Goal: Task Accomplishment & Management: Manage account settings

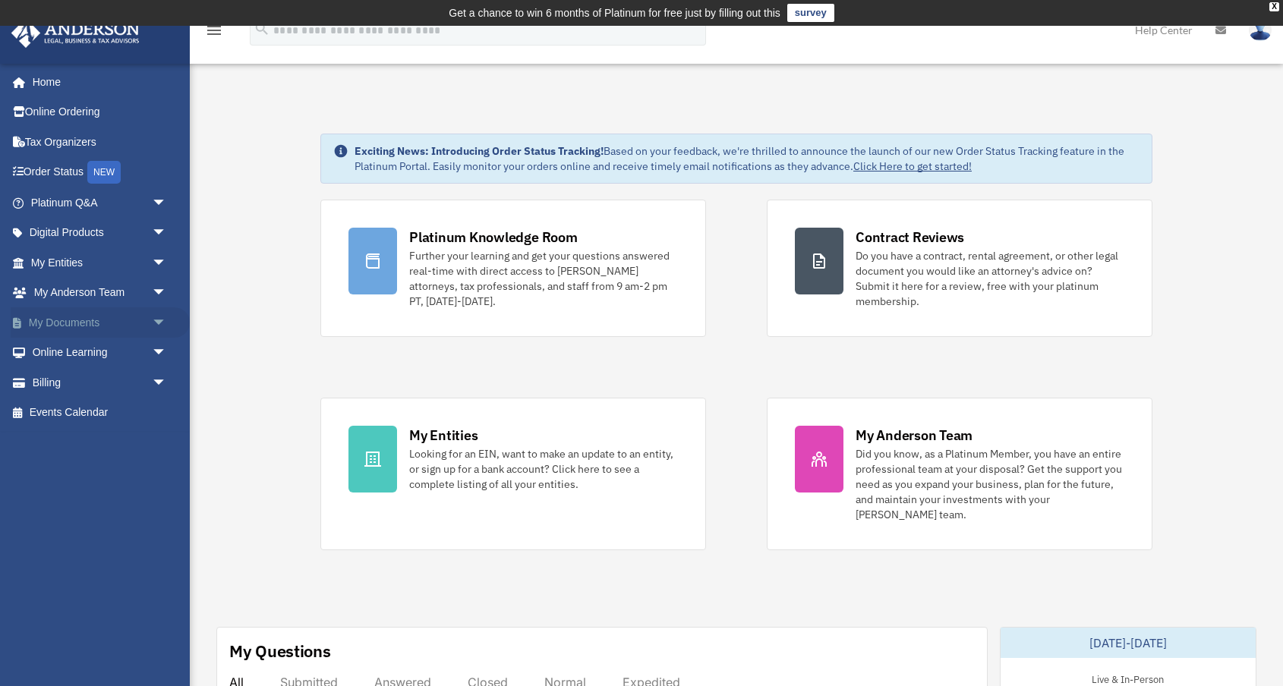
click at [158, 322] on span "arrow_drop_down" at bounding box center [167, 322] width 30 height 31
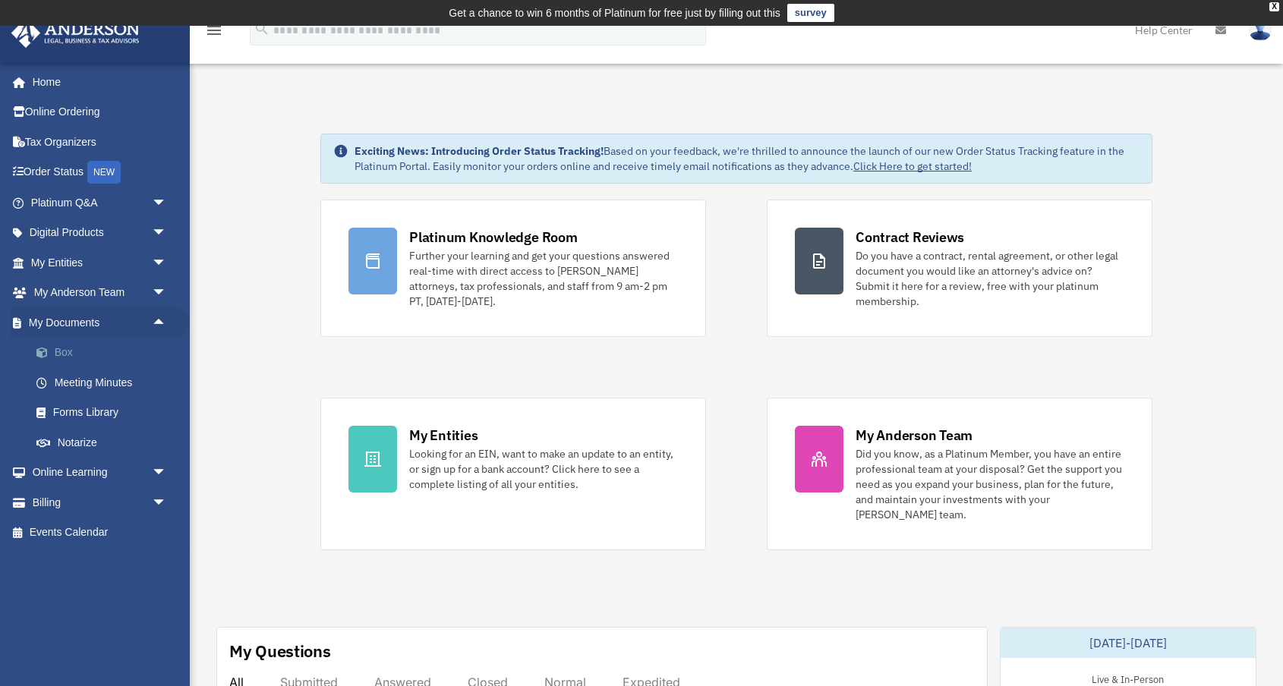
click at [72, 354] on link "Box" at bounding box center [105, 353] width 168 height 30
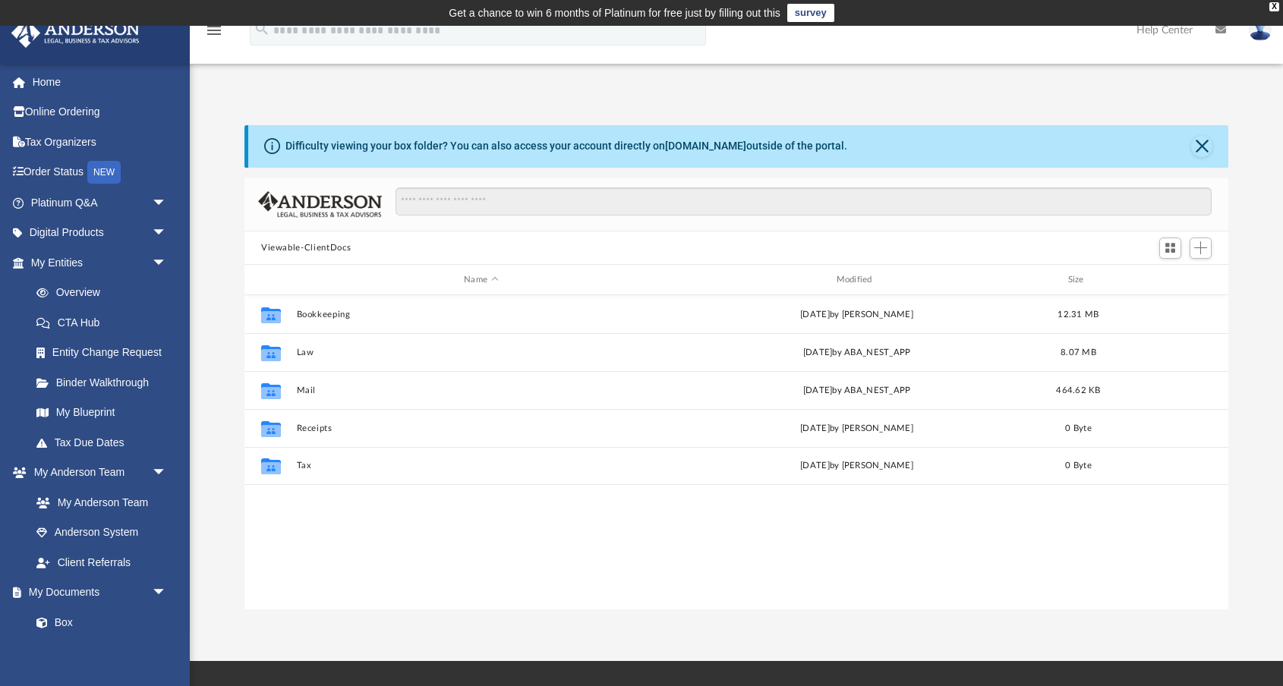
scroll to position [345, 984]
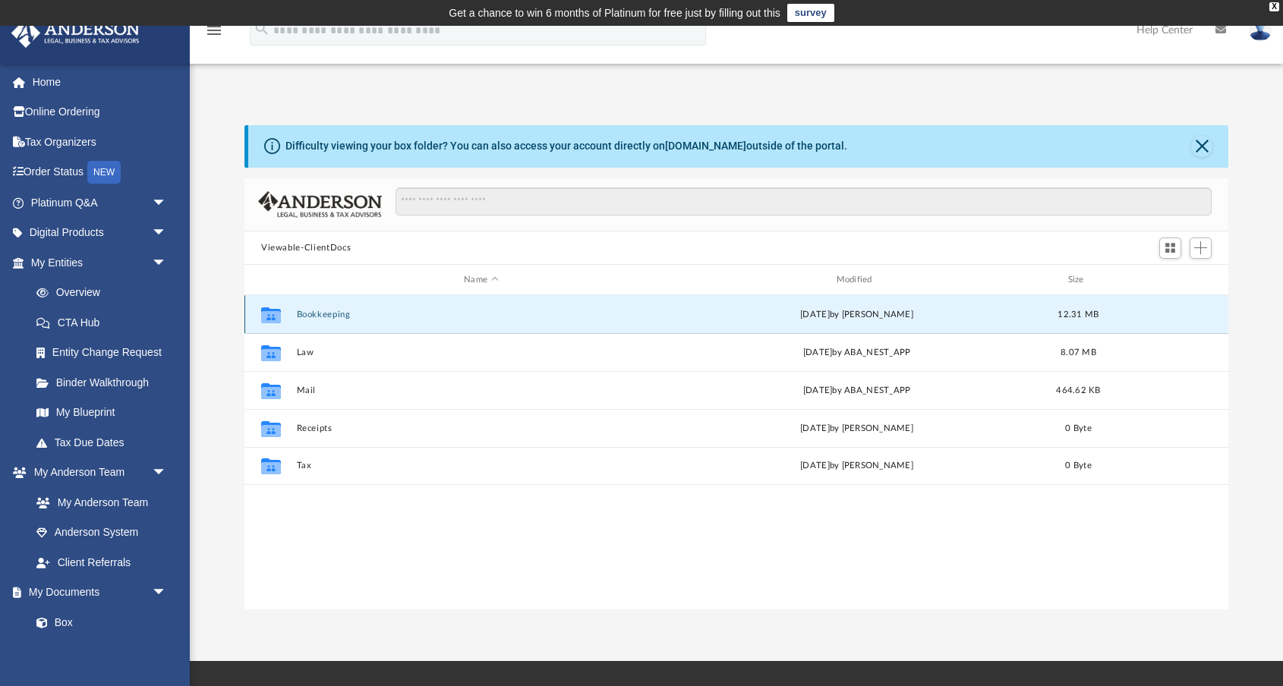
click at [323, 316] on button "Bookkeeping" at bounding box center [481, 315] width 369 height 10
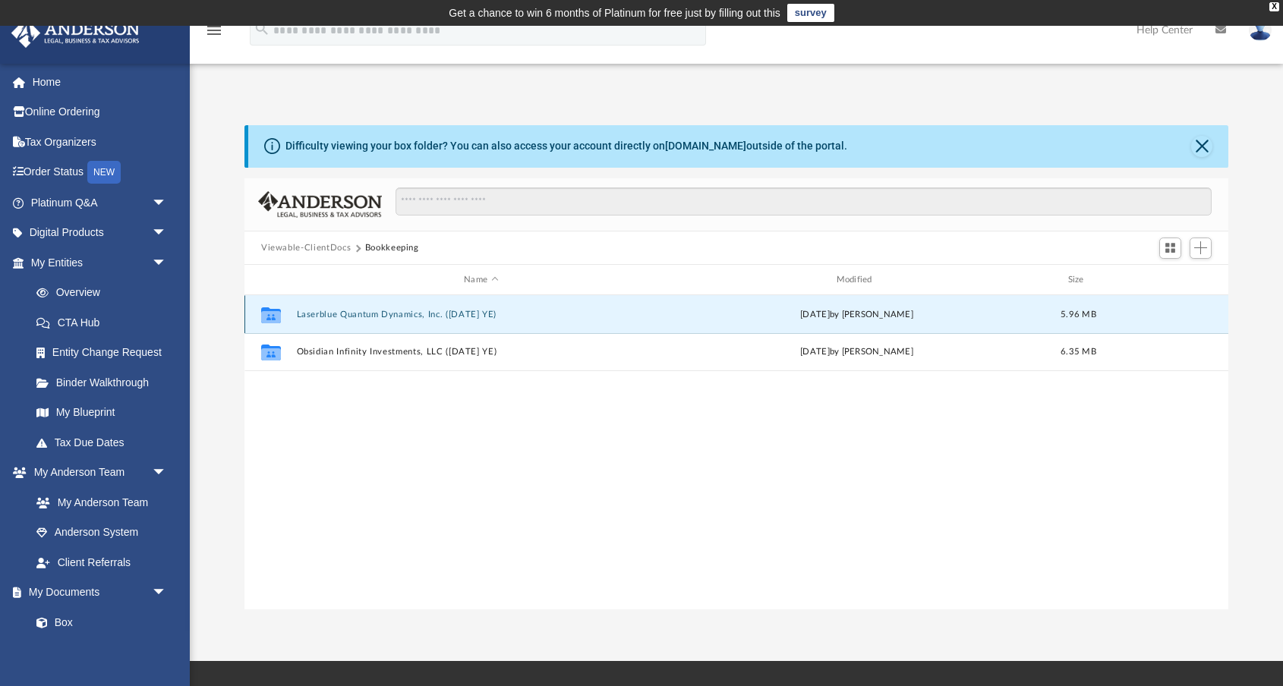
click at [342, 316] on button "Laserblue Quantum Dynamics, Inc. ([DATE] YE)" at bounding box center [481, 315] width 369 height 10
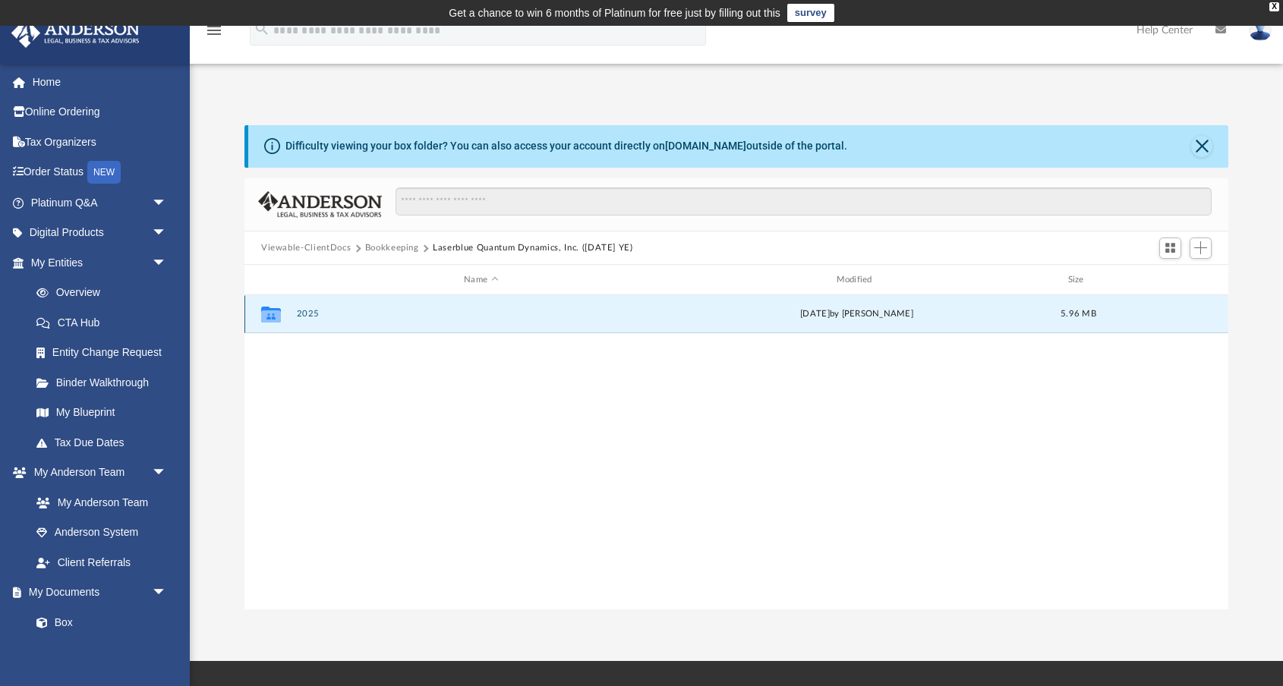
click at [302, 316] on button "2025" at bounding box center [481, 315] width 369 height 10
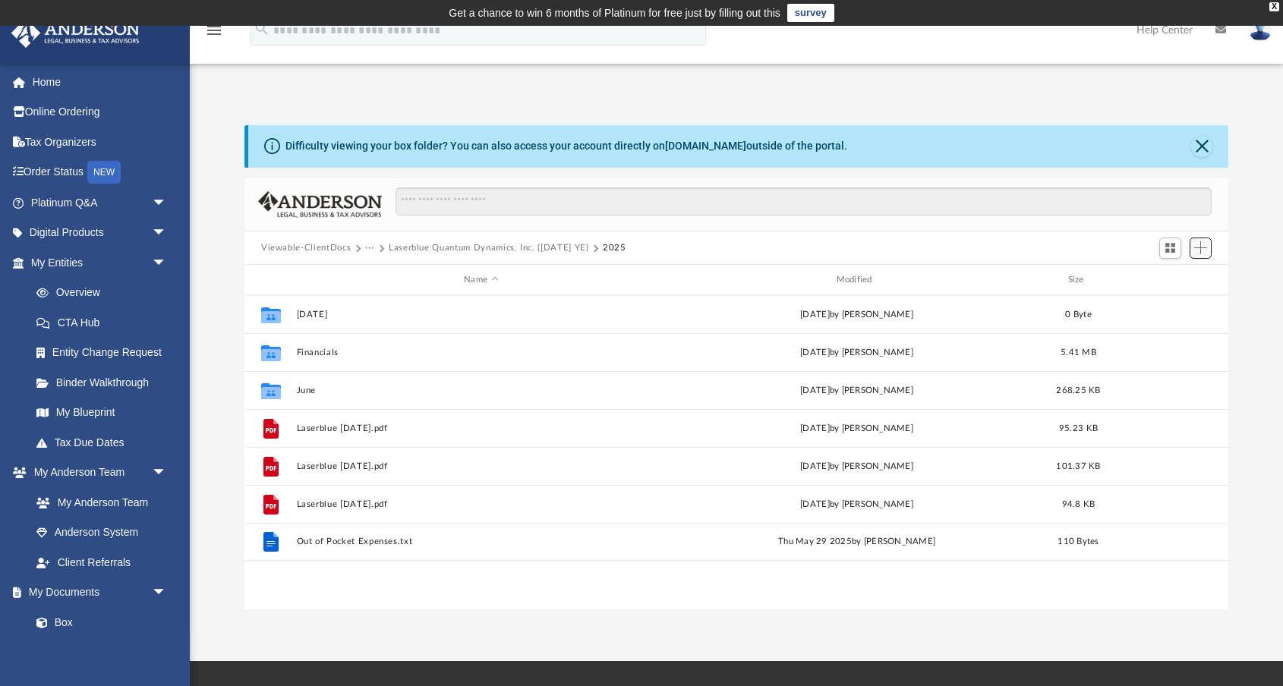
click at [1205, 247] on span "Add" at bounding box center [1200, 247] width 13 height 13
click at [1183, 275] on li "Upload" at bounding box center [1178, 278] width 49 height 16
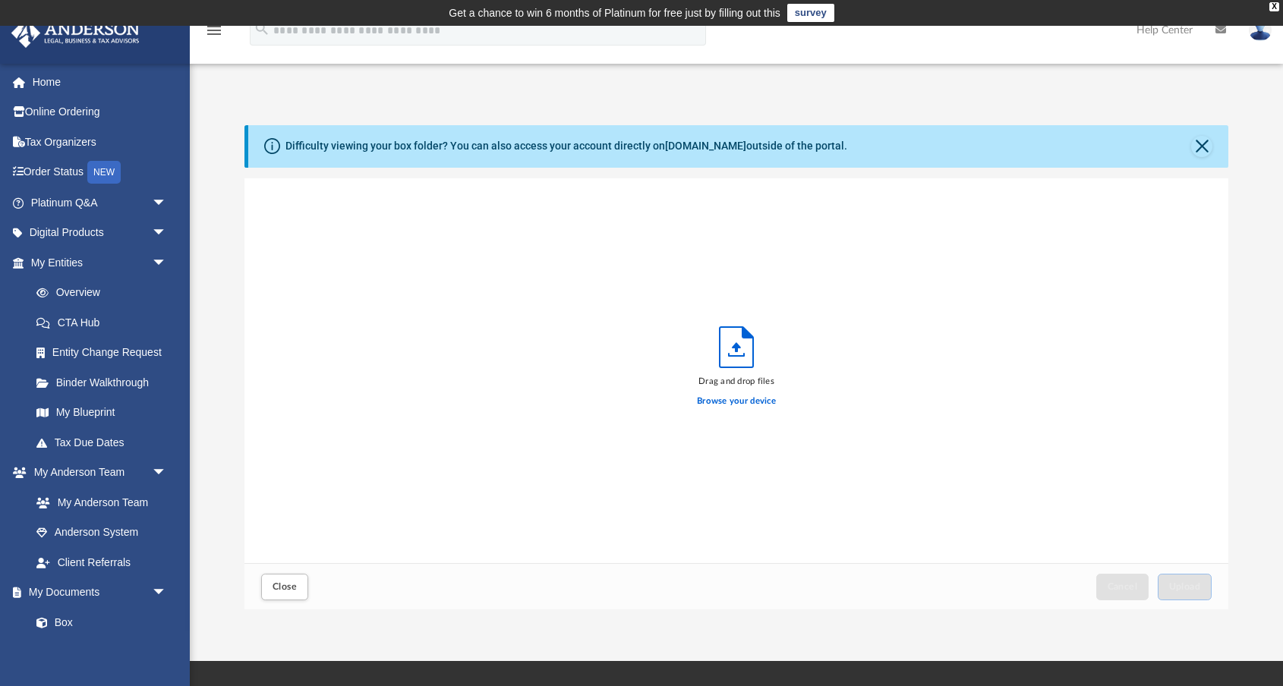
scroll to position [385, 984]
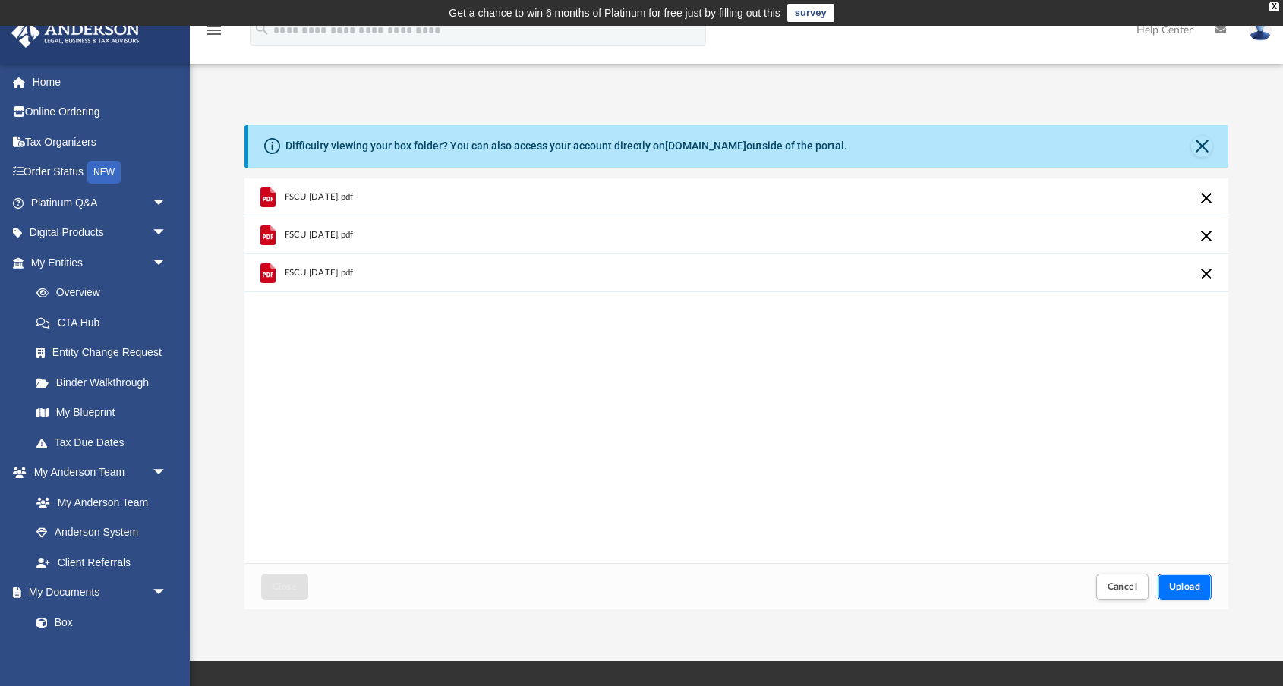
click at [1184, 584] on span "Upload" at bounding box center [1185, 586] width 32 height 9
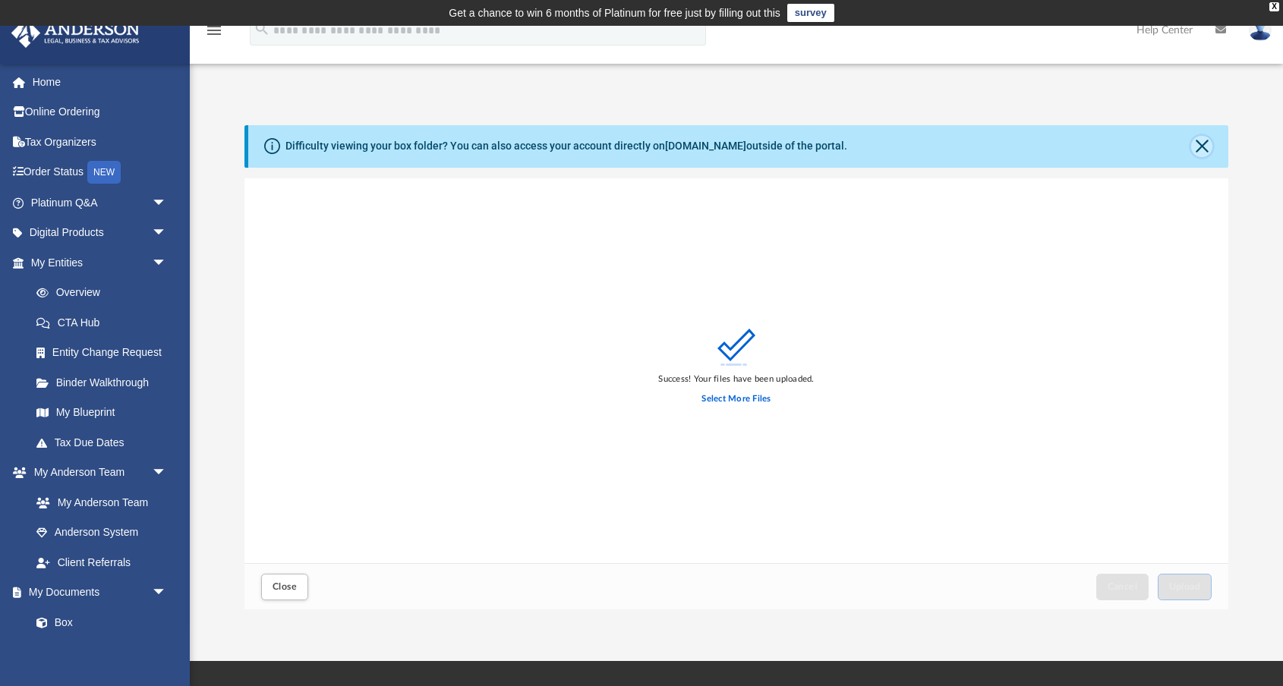
click at [1202, 142] on button "Close" at bounding box center [1201, 146] width 21 height 21
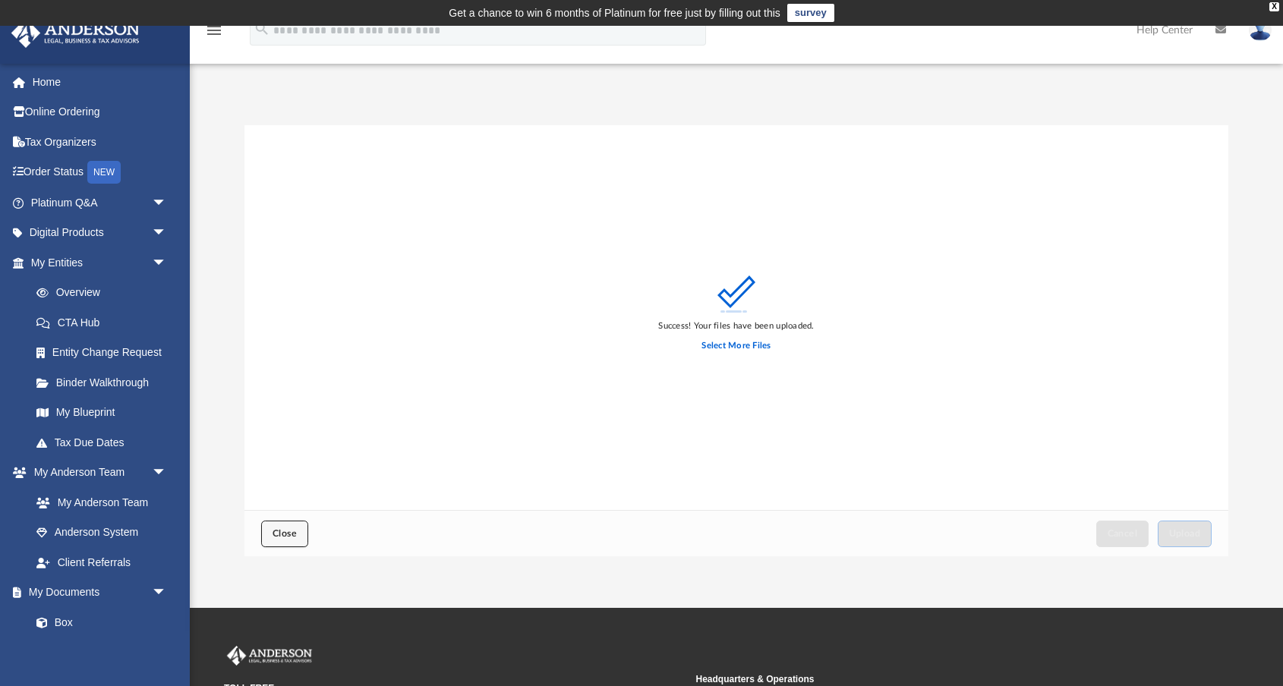
click at [284, 537] on span "Close" at bounding box center [284, 533] width 24 height 9
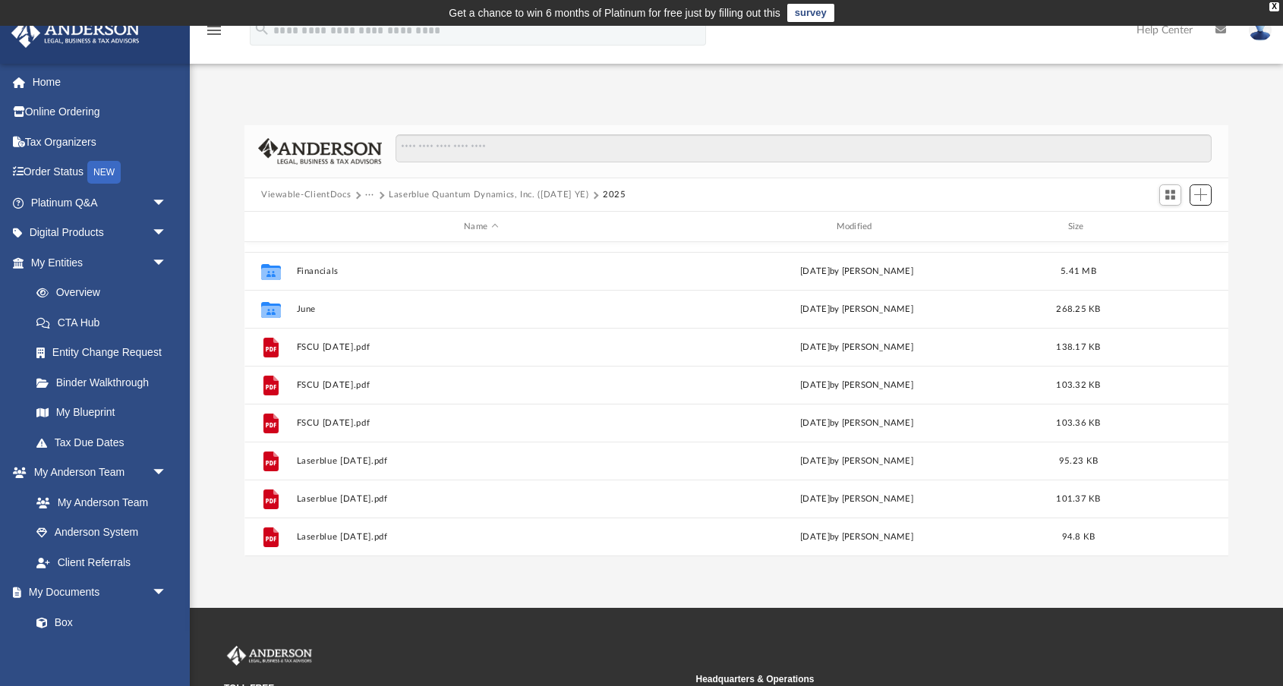
scroll to position [65, 0]
click at [371, 194] on button "···" at bounding box center [370, 195] width 10 height 14
click at [327, 196] on button "Viewable-ClientDocs" at bounding box center [306, 195] width 90 height 14
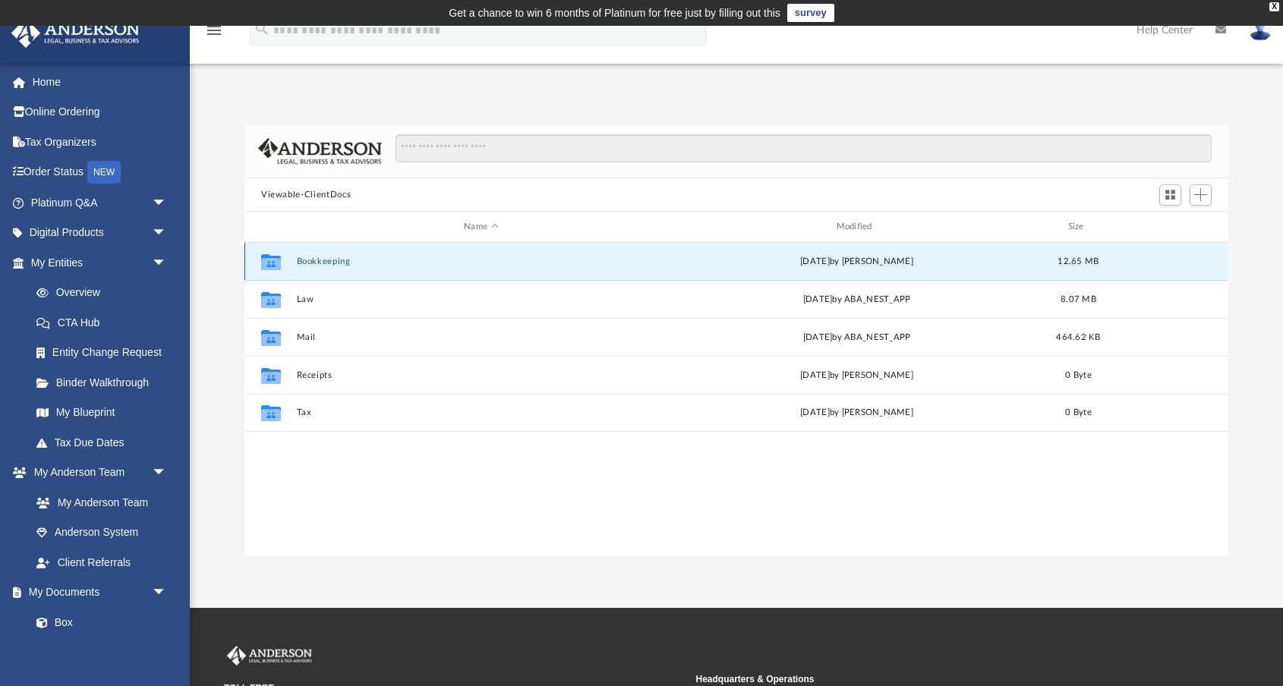
click at [326, 260] on button "Bookkeeping" at bounding box center [481, 262] width 369 height 10
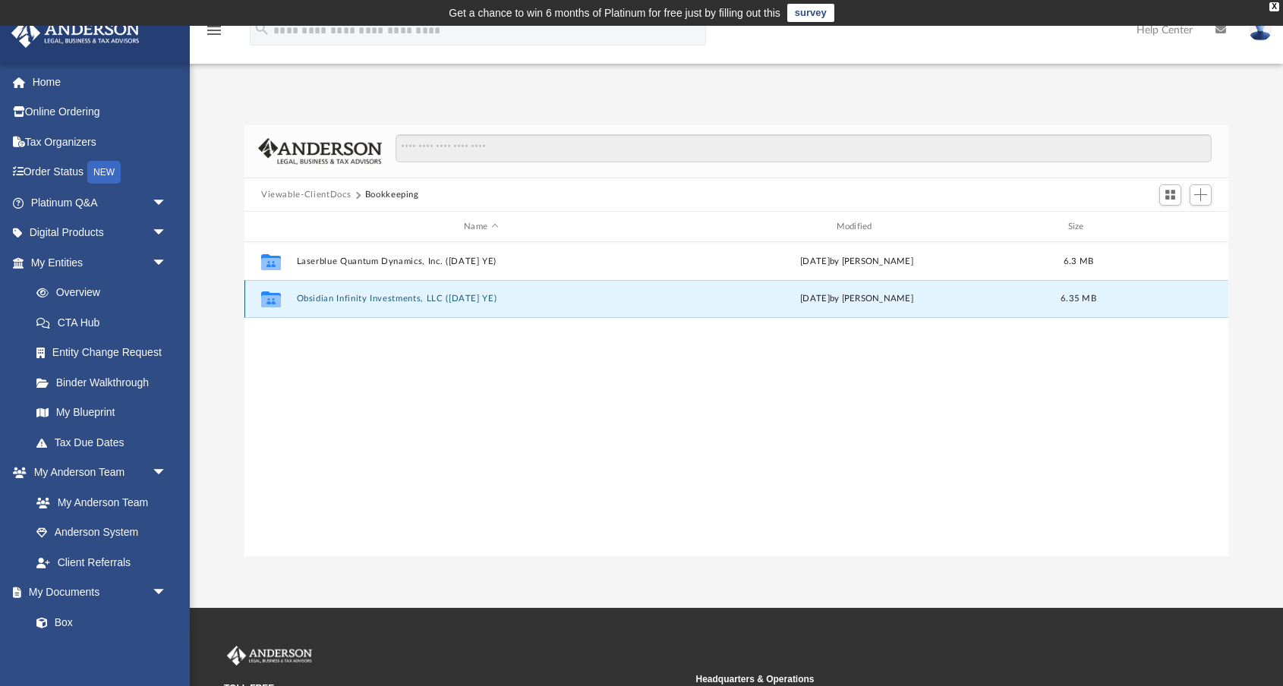
click at [322, 298] on button "Obsidian Infinity Investments, LLC ([DATE] YE)" at bounding box center [481, 299] width 369 height 10
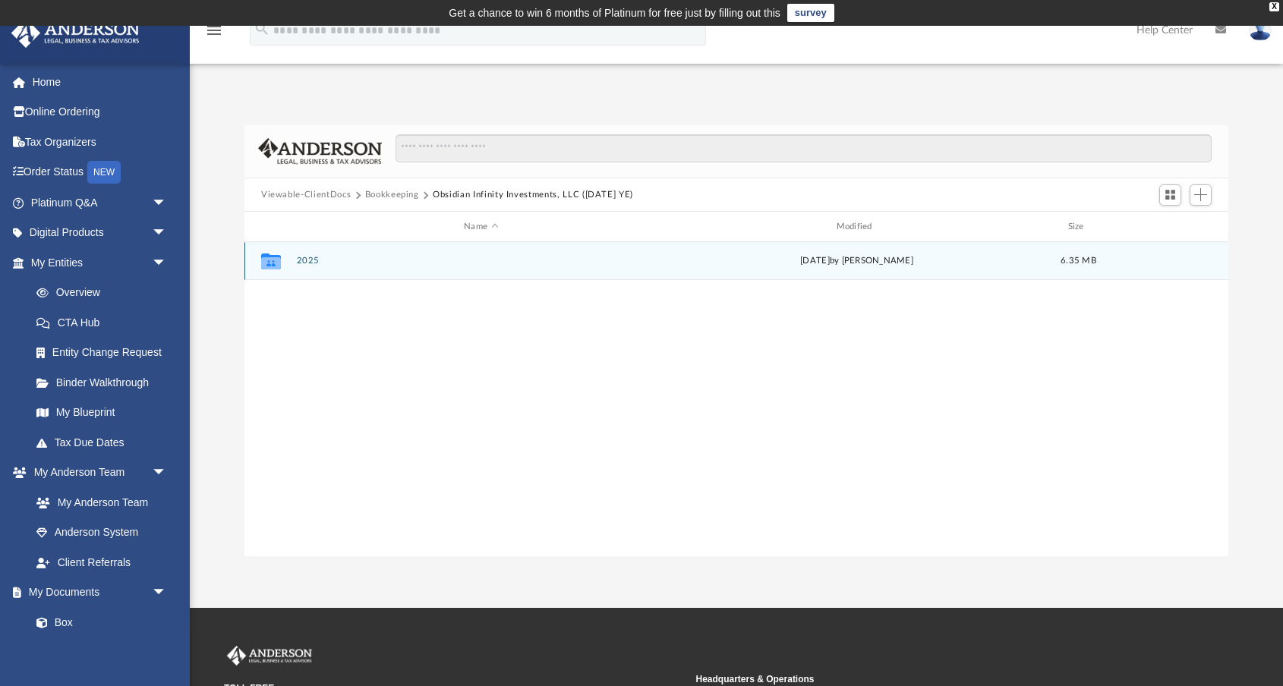
click at [307, 261] on button "2025" at bounding box center [481, 262] width 369 height 10
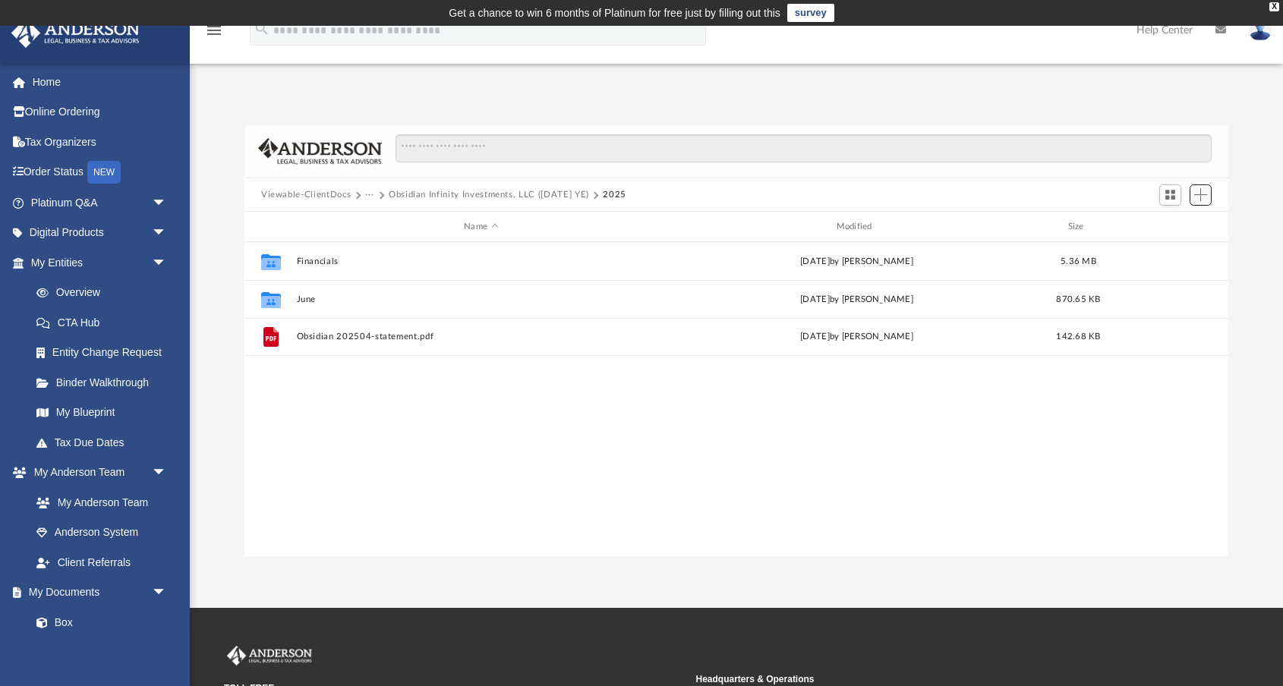
click at [1198, 193] on span "Add" at bounding box center [1200, 194] width 13 height 13
click at [1174, 225] on li "Upload" at bounding box center [1178, 225] width 49 height 16
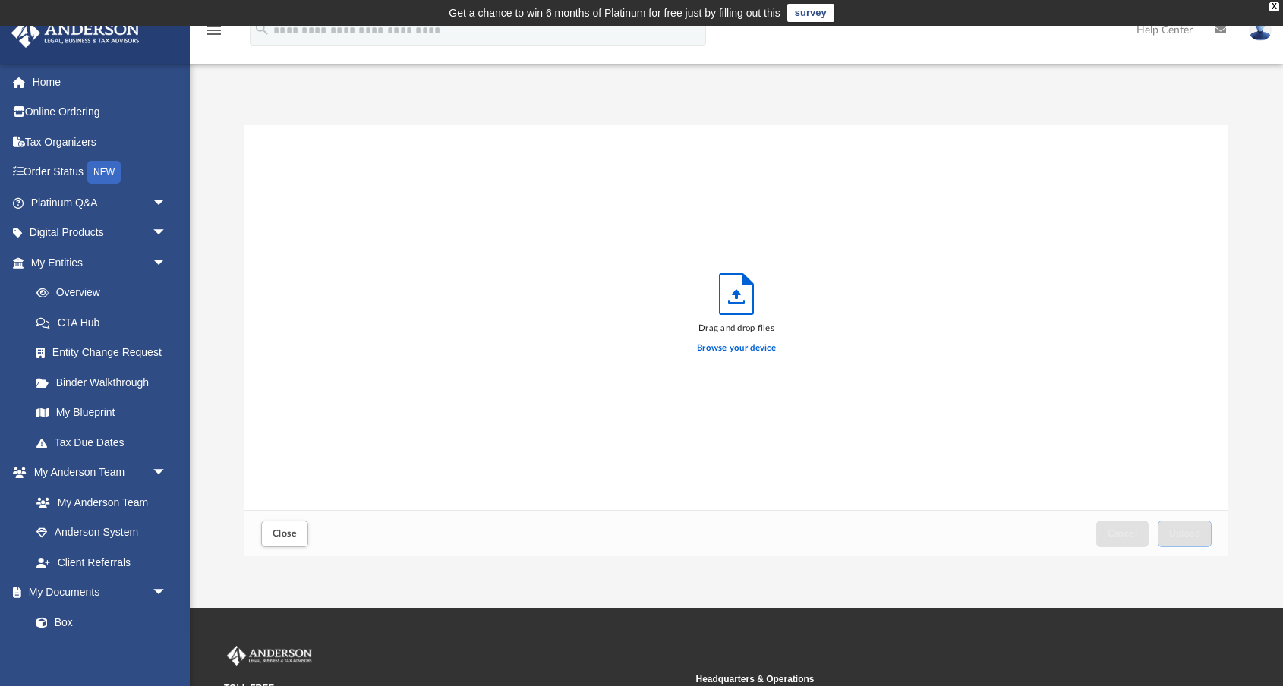
scroll to position [385, 984]
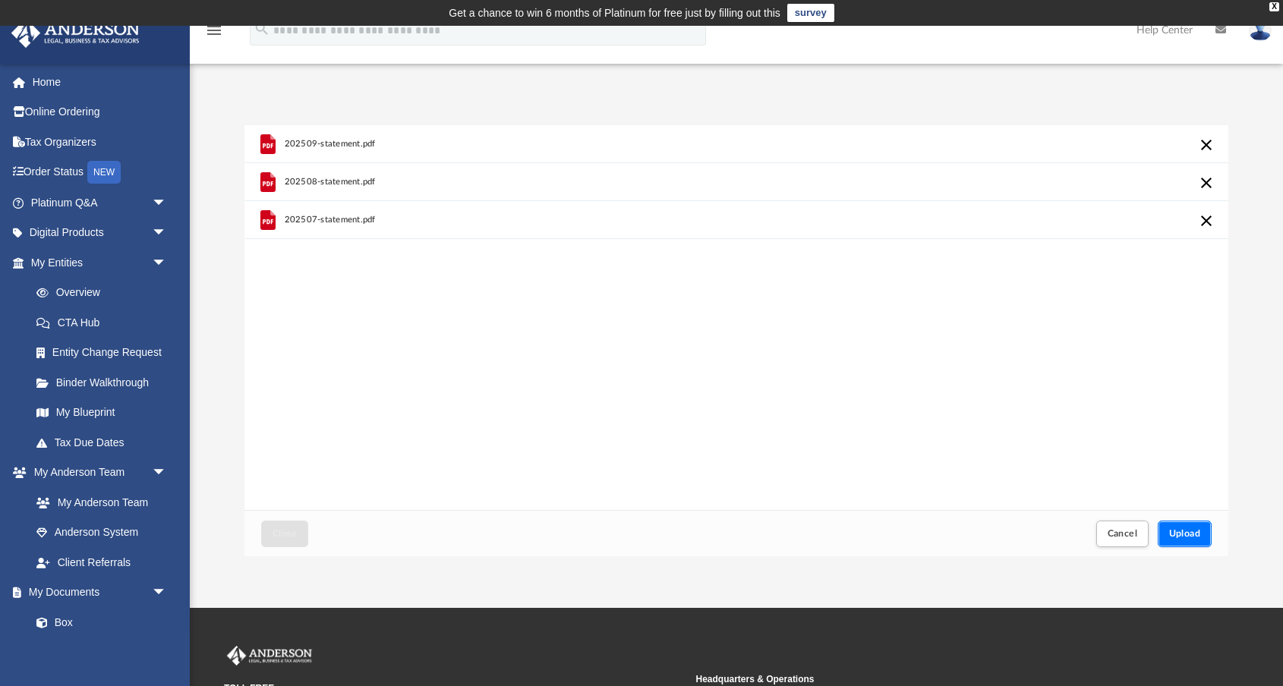
click at [1183, 530] on span "Upload" at bounding box center [1185, 533] width 32 height 9
click at [1181, 537] on span "Upload" at bounding box center [1185, 533] width 32 height 9
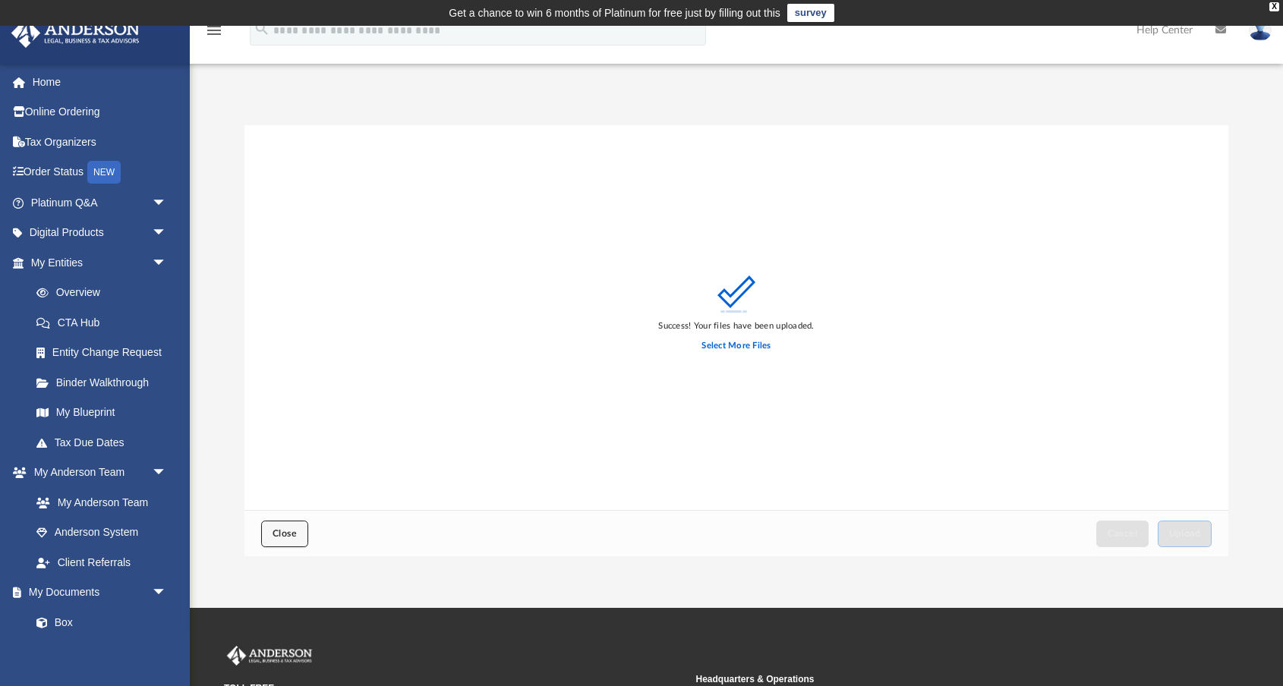
click at [291, 534] on span "Close" at bounding box center [284, 533] width 24 height 9
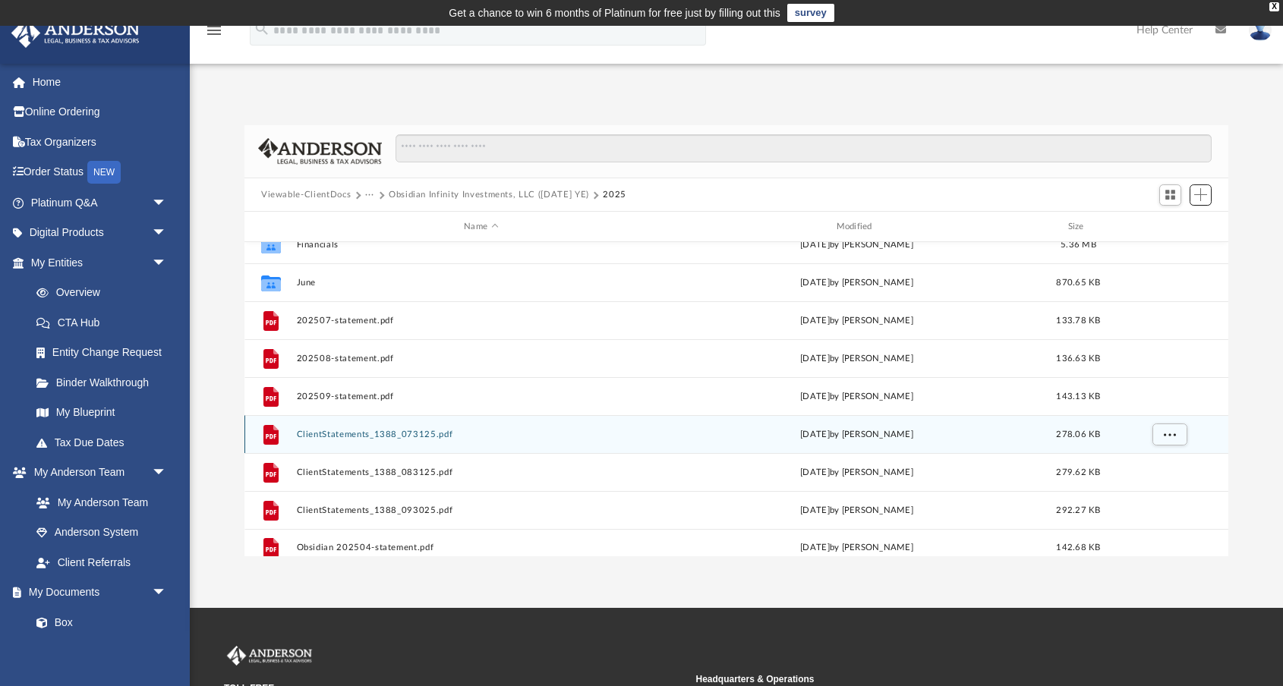
scroll to position [27, 0]
